Goal: Task Accomplishment & Management: Use online tool/utility

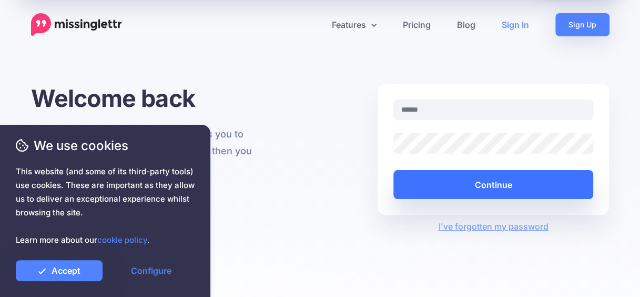
type input "**********"
click at [423, 179] on button "Continue" at bounding box center [493, 184] width 200 height 29
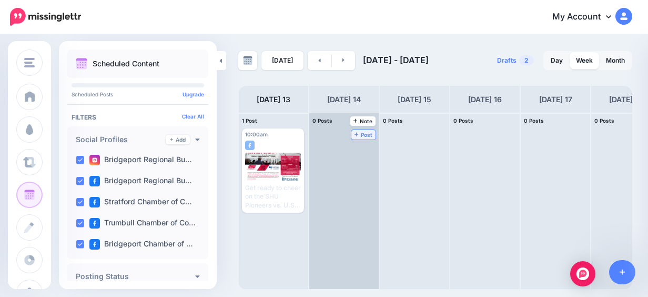
click at [359, 134] on span "Post" at bounding box center [363, 134] width 18 height 5
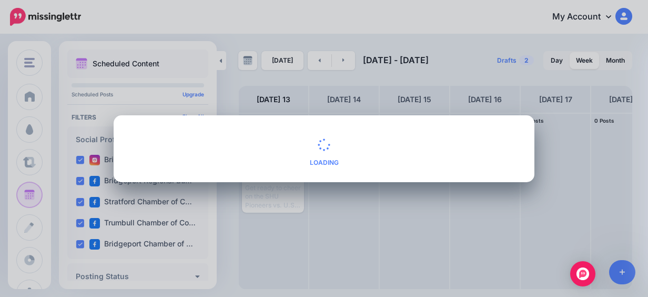
click at [422, 90] on div "What would you like to create? Loading Yes Alt Cancel" at bounding box center [324, 148] width 648 height 297
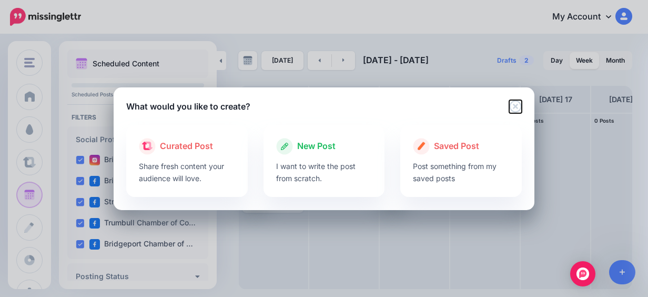
click at [513, 105] on icon "Close" at bounding box center [515, 106] width 12 height 12
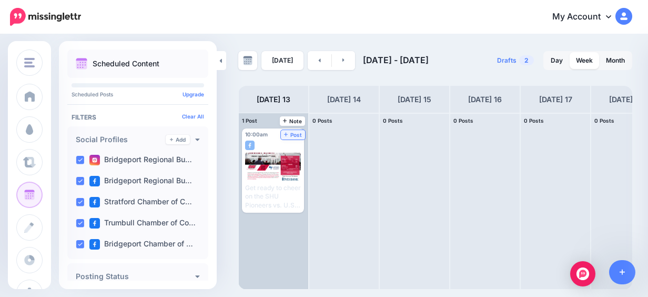
click at [298, 135] on span "Post" at bounding box center [293, 134] width 18 height 5
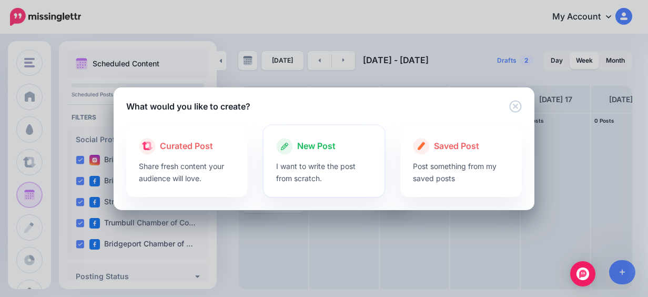
click at [315, 149] on span "New Post" at bounding box center [316, 146] width 38 height 14
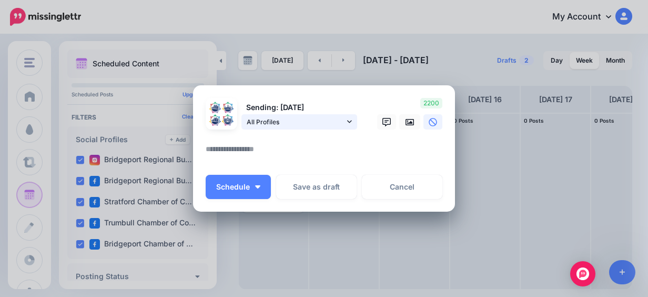
click at [342, 121] on link "All Profiles" at bounding box center [299, 121] width 116 height 15
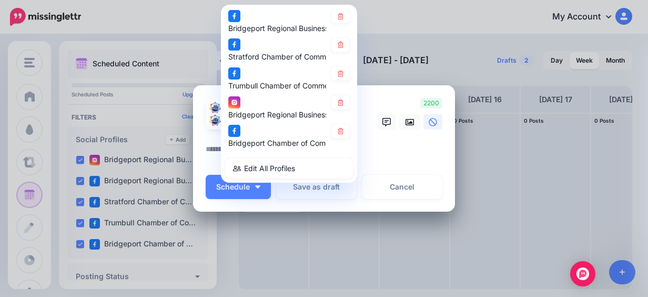
click at [380, 154] on textarea at bounding box center [327, 152] width 242 height 21
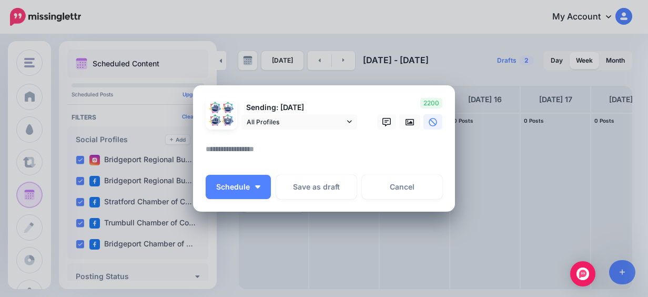
paste textarea "**********"
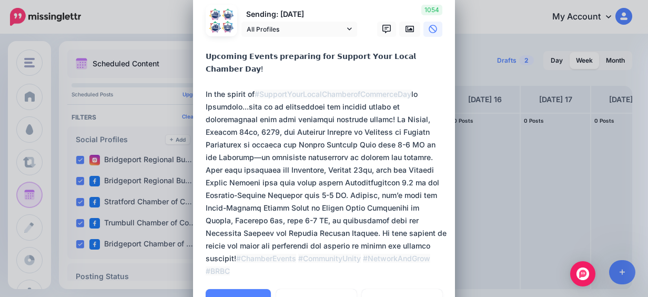
scroll to position [23, 0]
type textarea "**********"
click at [409, 25] on icon at bounding box center [409, 28] width 8 height 6
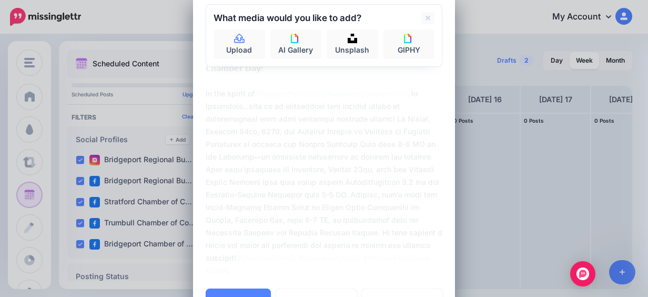
click at [232, 68] on textarea at bounding box center [327, 162] width 242 height 227
click at [227, 60] on div "What media would you like to add? Upload AI Gallery Unsplash GIPHY" at bounding box center [324, 35] width 237 height 63
click at [213, 47] on link "Upload" at bounding box center [239, 43] width 52 height 29
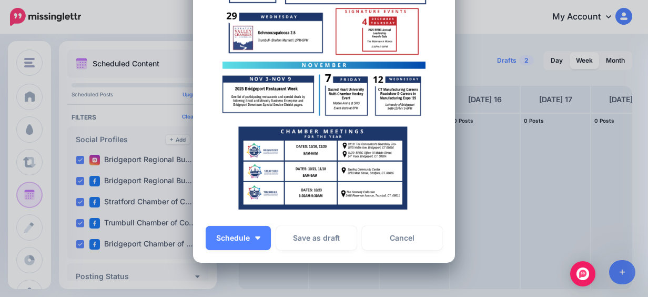
scroll to position [392, 0]
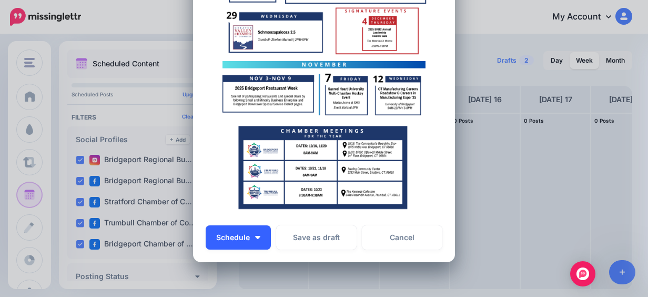
click at [255, 238] on img "button" at bounding box center [257, 237] width 5 height 3
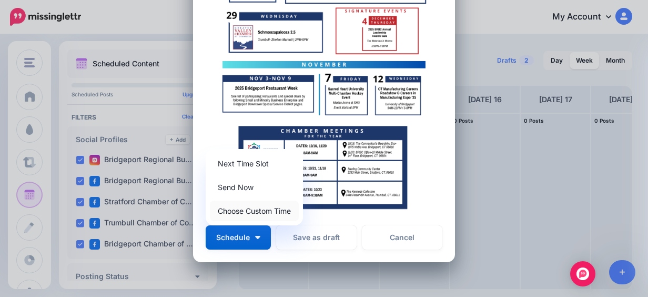
click at [288, 208] on link "Choose Custom Time" at bounding box center [254, 210] width 89 height 21
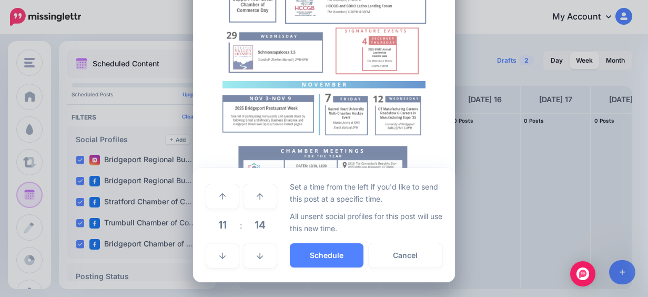
scroll to position [372, 0]
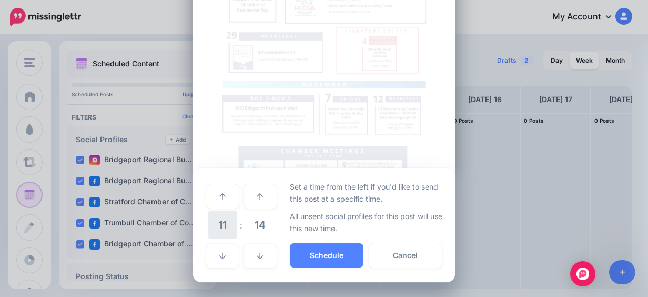
click at [220, 224] on span "11" at bounding box center [222, 224] width 28 height 28
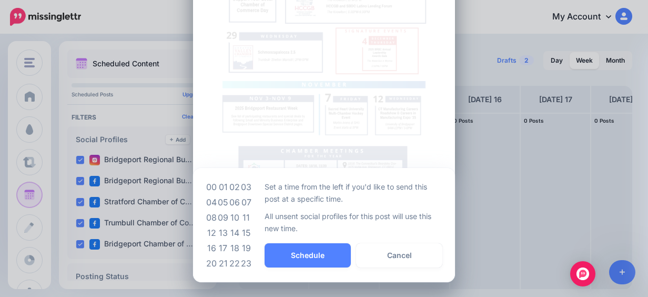
click at [318, 159] on img at bounding box center [324, 90] width 237 height 296
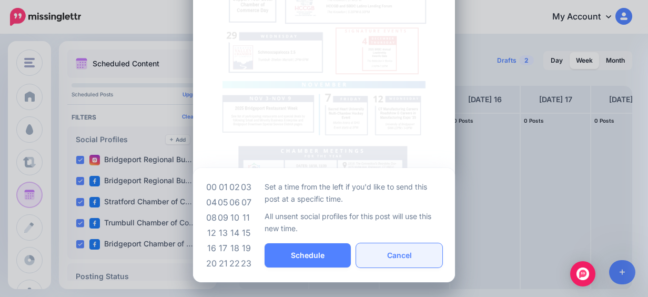
click at [382, 258] on button "Cancel" at bounding box center [399, 255] width 86 height 24
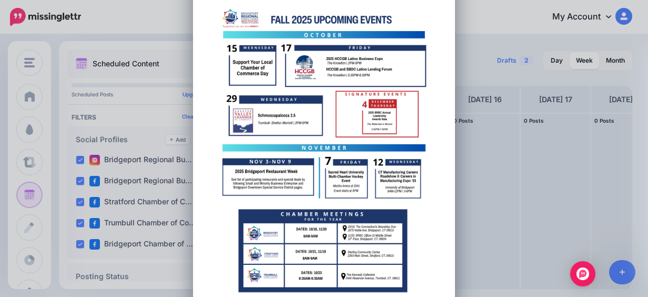
scroll to position [472, 0]
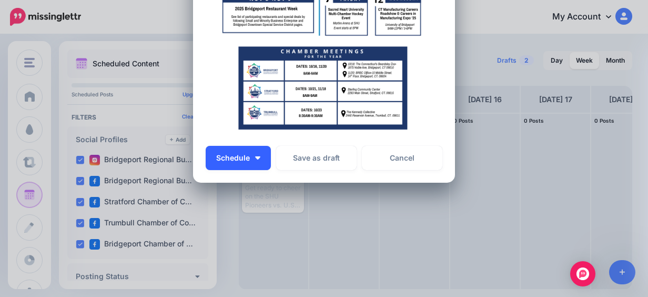
click at [251, 169] on button "Schedule" at bounding box center [238, 158] width 65 height 24
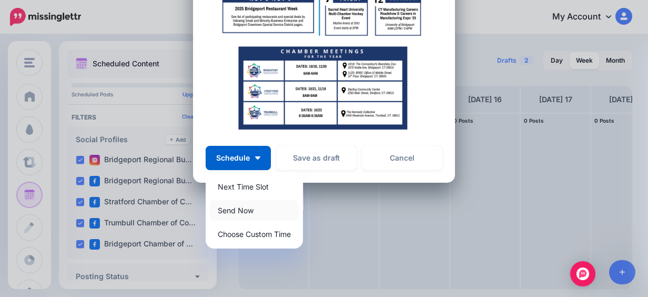
click at [258, 212] on link "Send Now" at bounding box center [254, 210] width 89 height 21
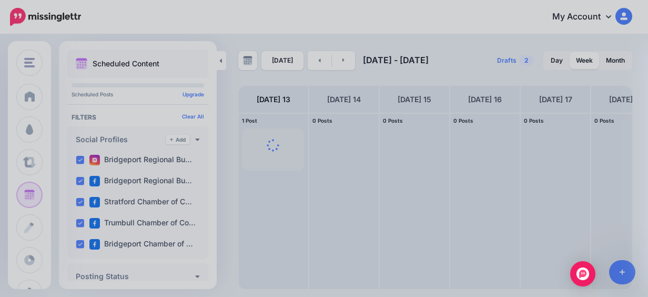
scroll to position [372, 0]
